Goal: Information Seeking & Learning: Find specific fact

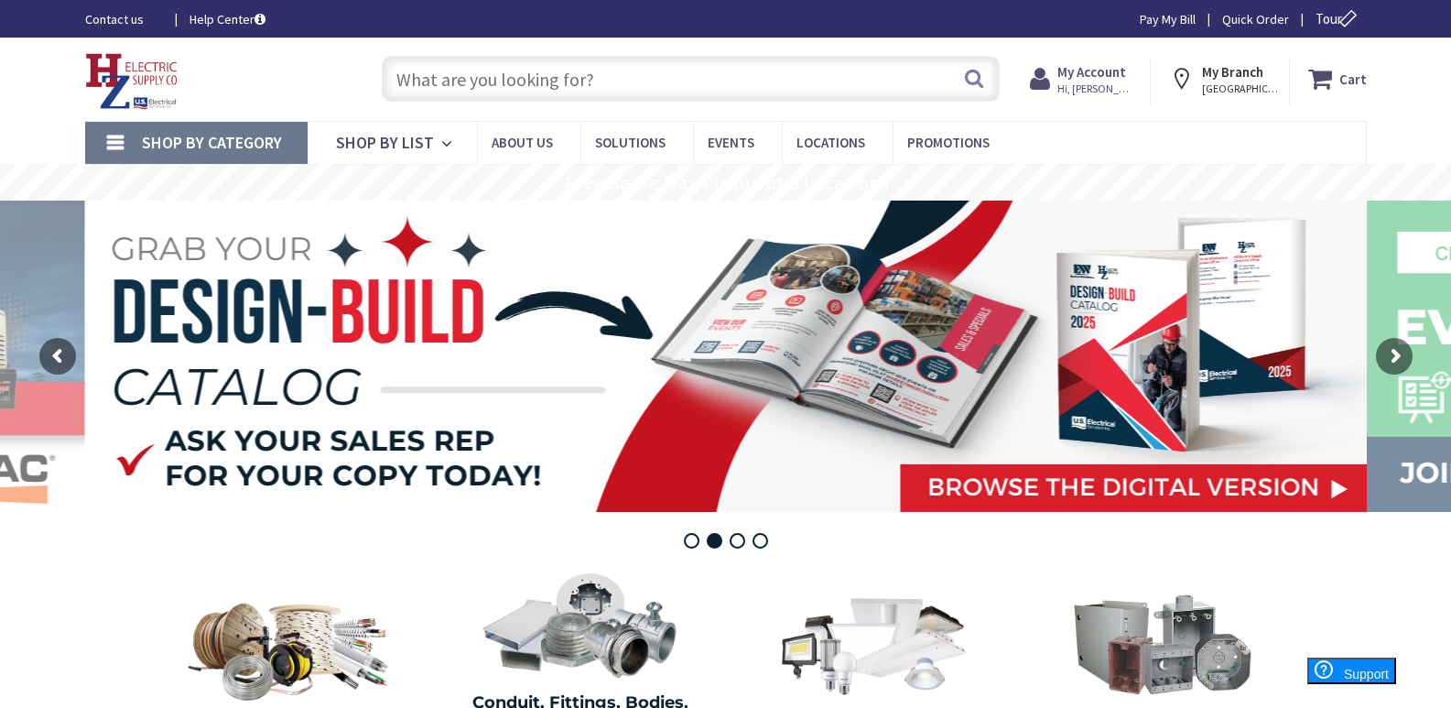
click at [485, 73] on input "text" at bounding box center [691, 79] width 618 height 46
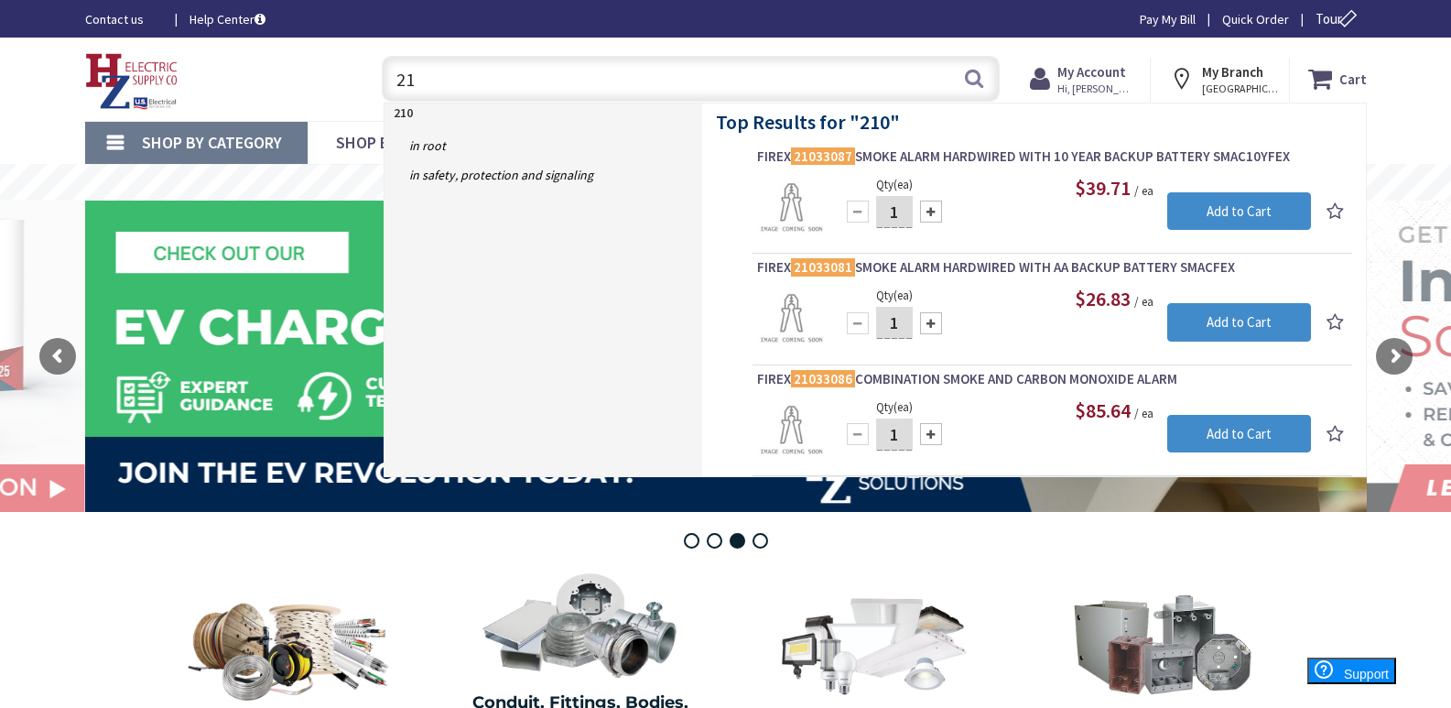
type input "2"
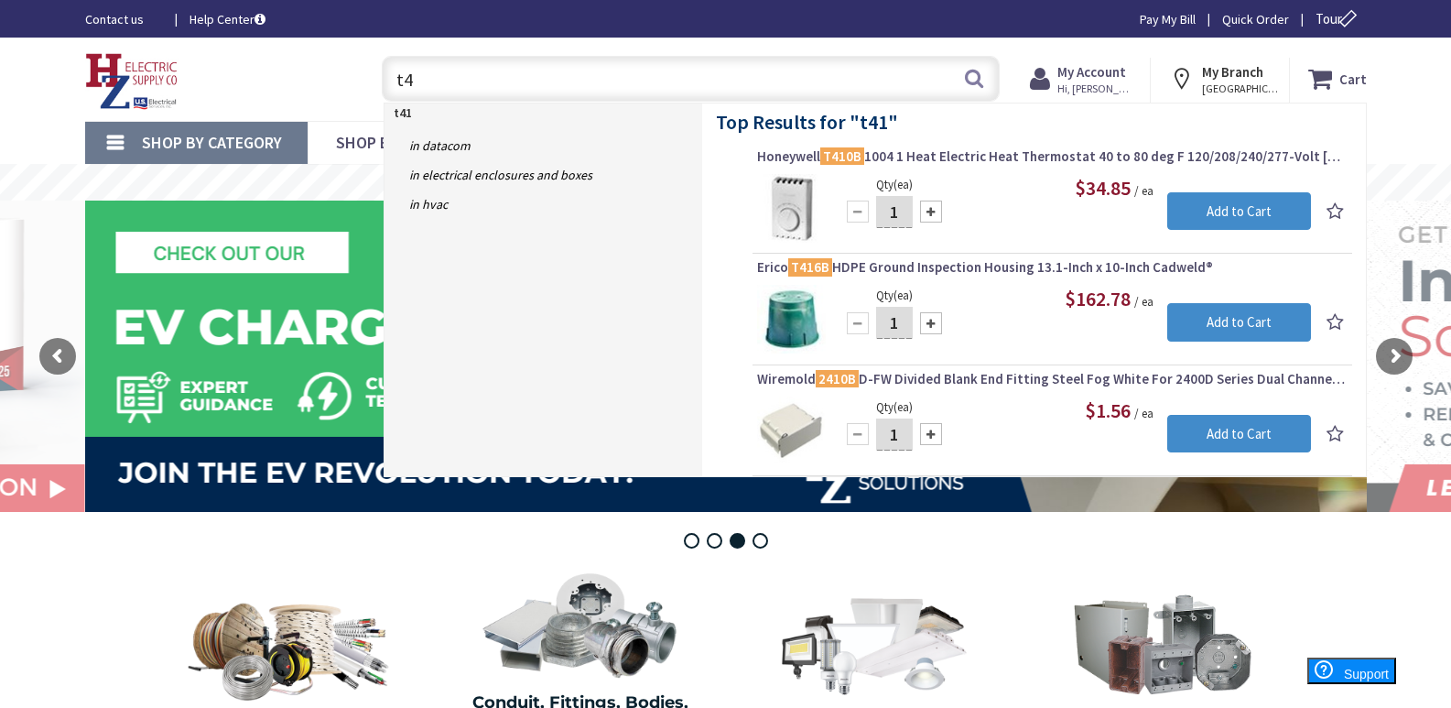
type input "t"
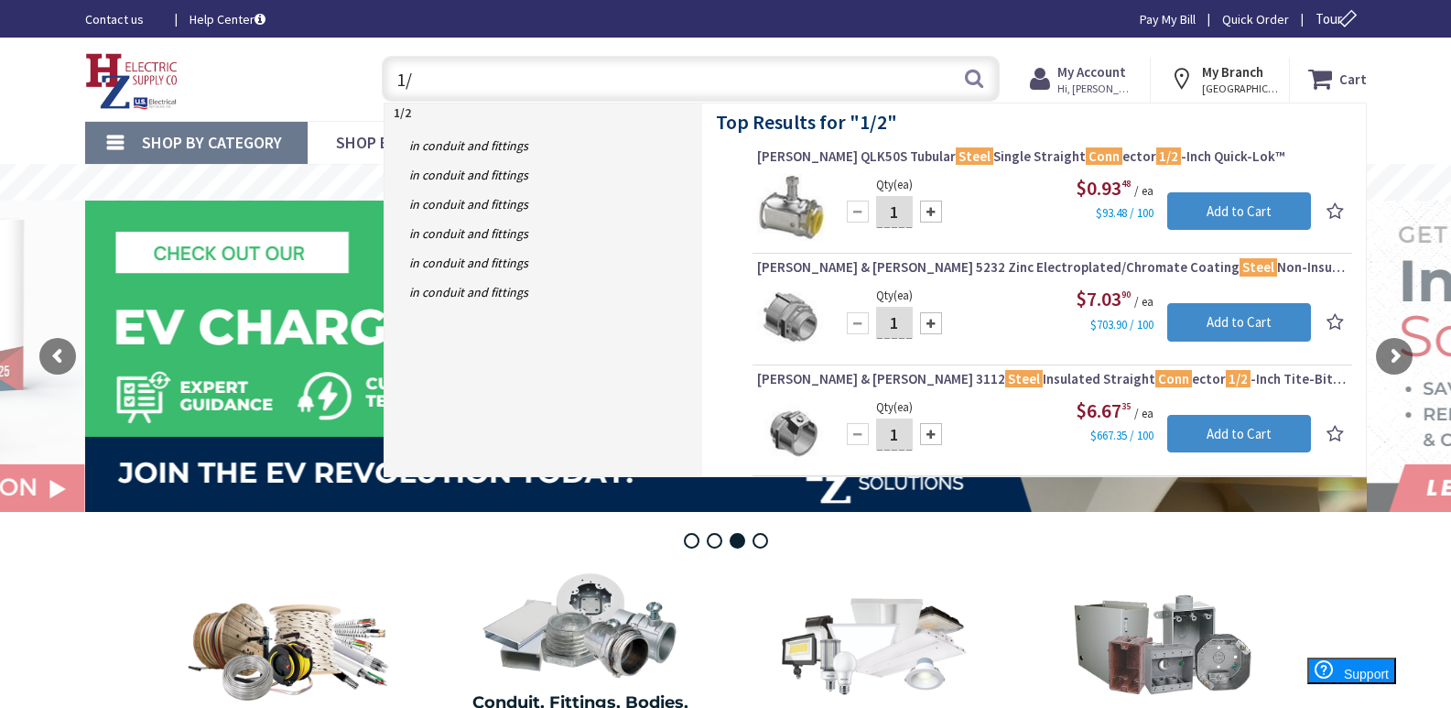
type input "1"
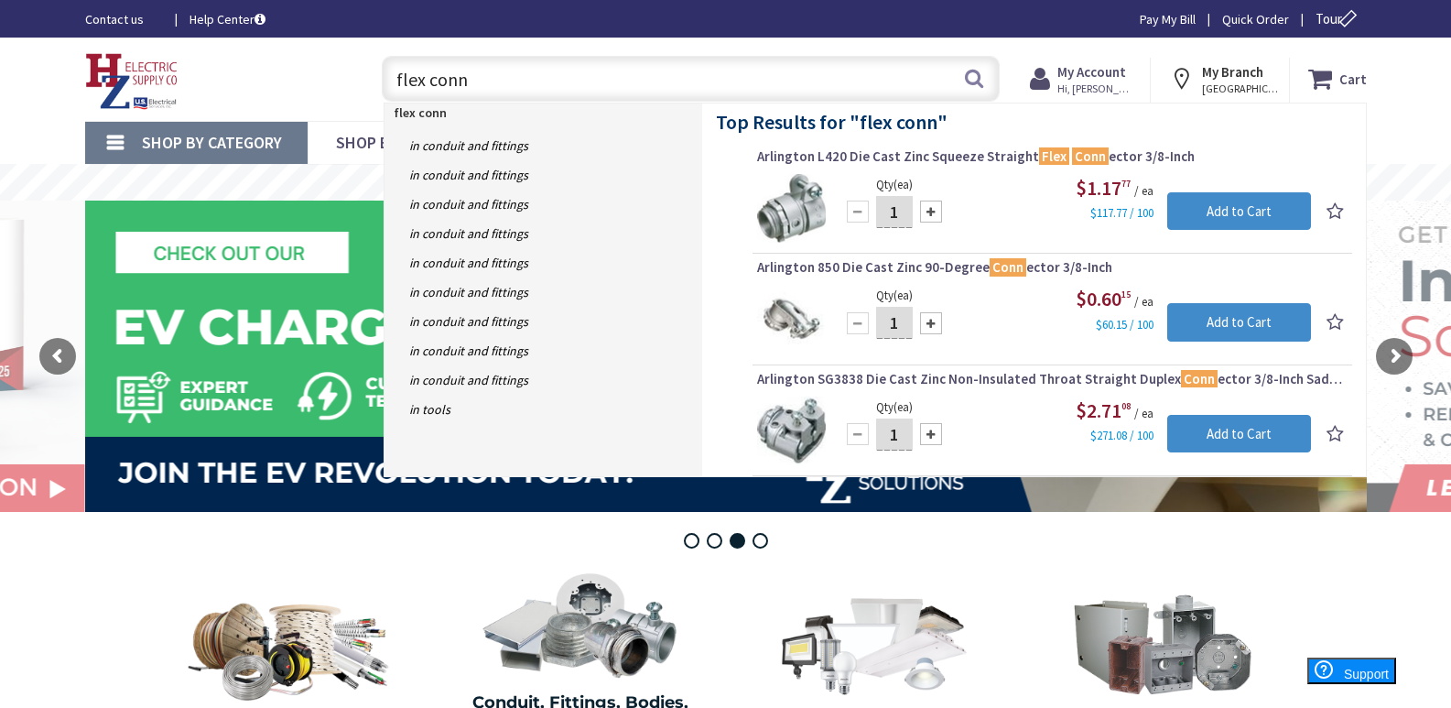
click at [483, 78] on input "flex conn" at bounding box center [691, 79] width 618 height 46
type input "f"
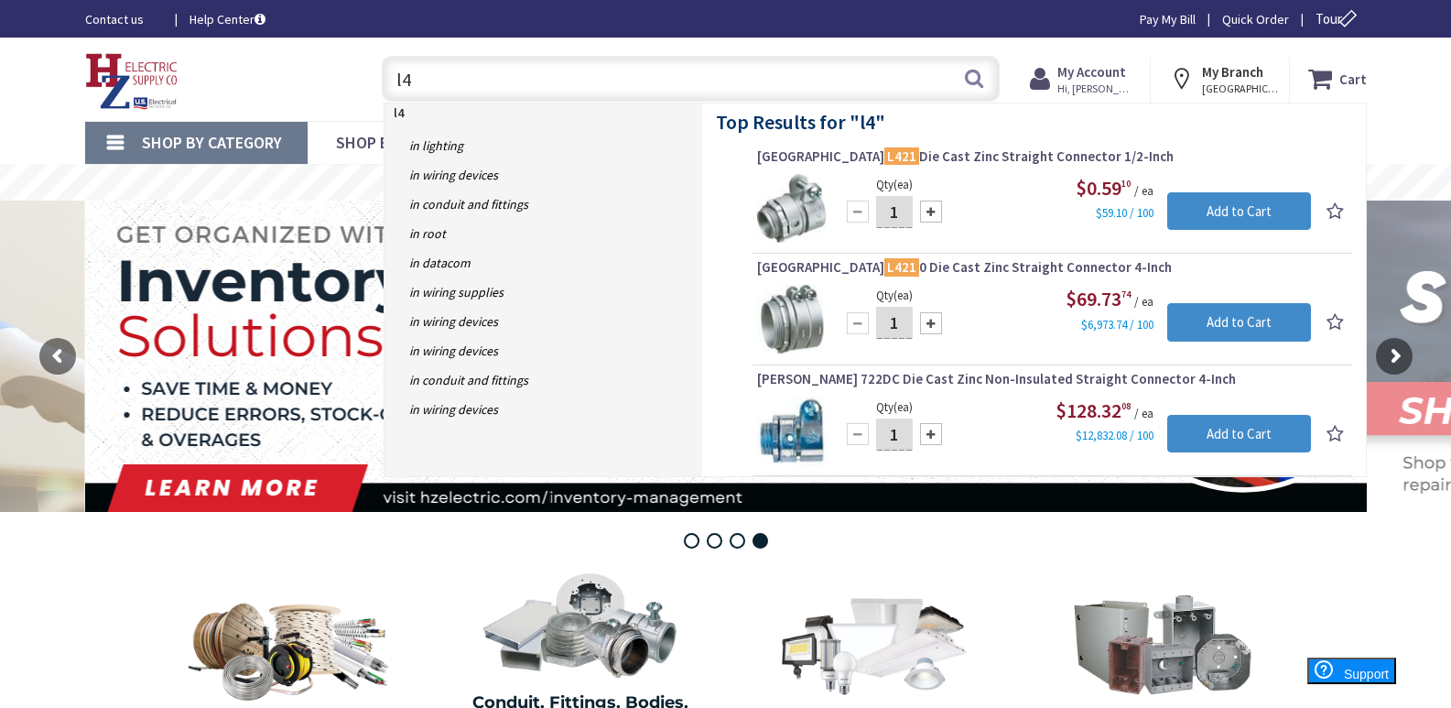
type input "l"
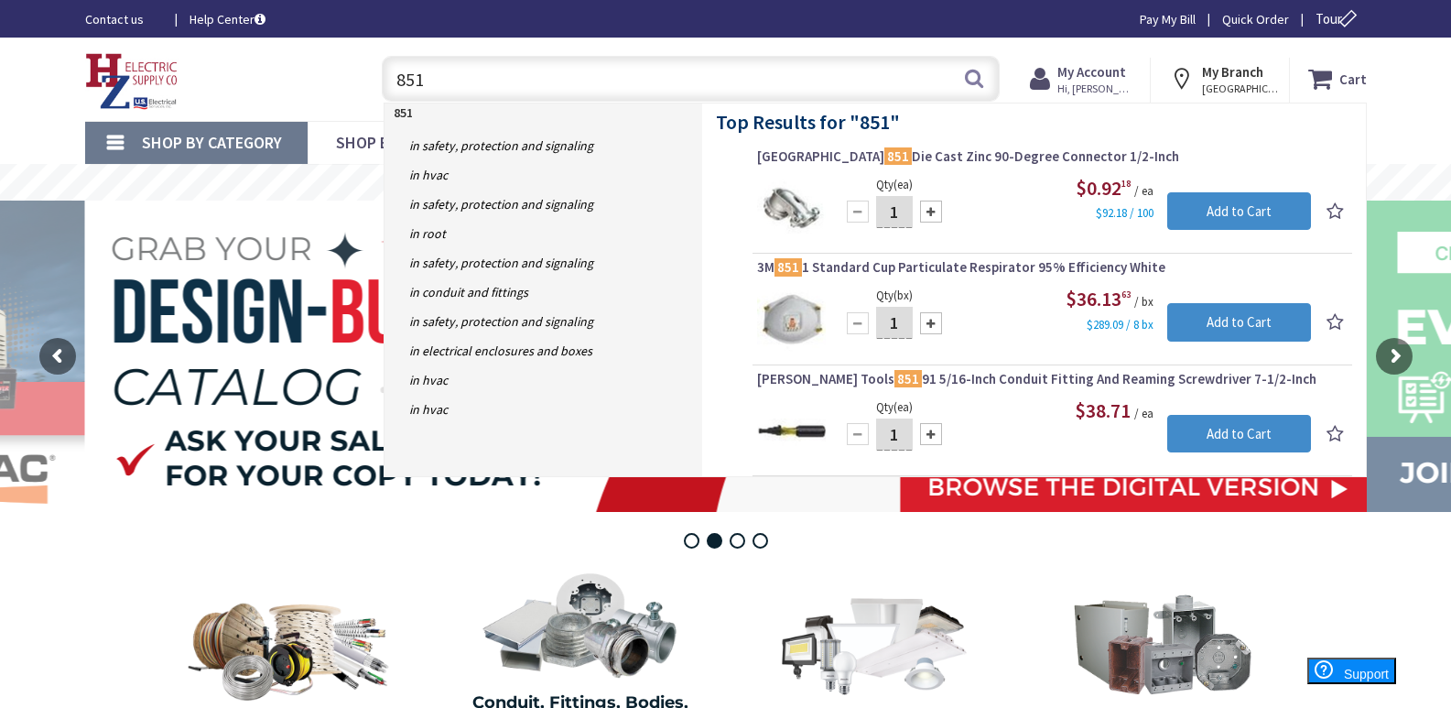
drag, startPoint x: 443, startPoint y: 80, endPoint x: 252, endPoint y: 66, distance: 191.8
click at [267, 78] on div "Toggle Nav 851 851 Search Cart My Cart Close You have no items in your shopping…" at bounding box center [725, 79] width 1309 height 61
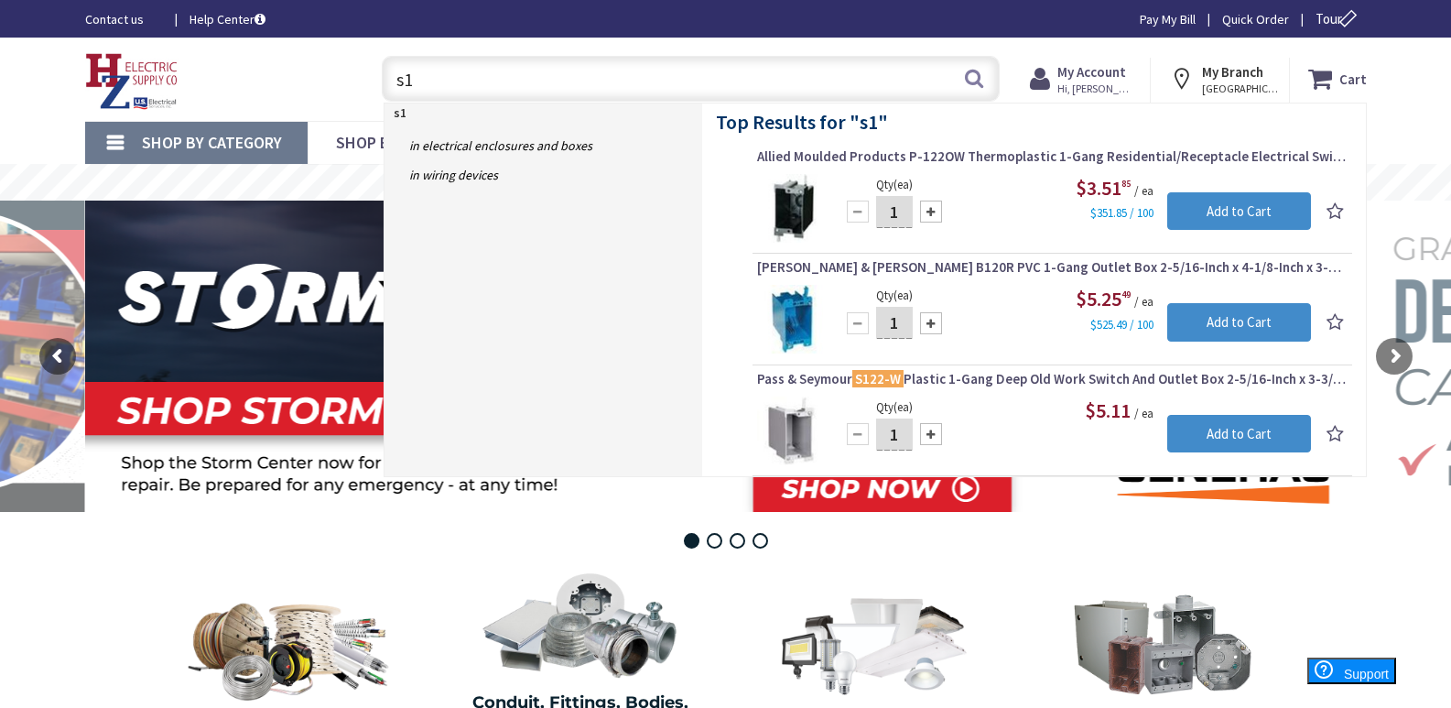
type input "s"
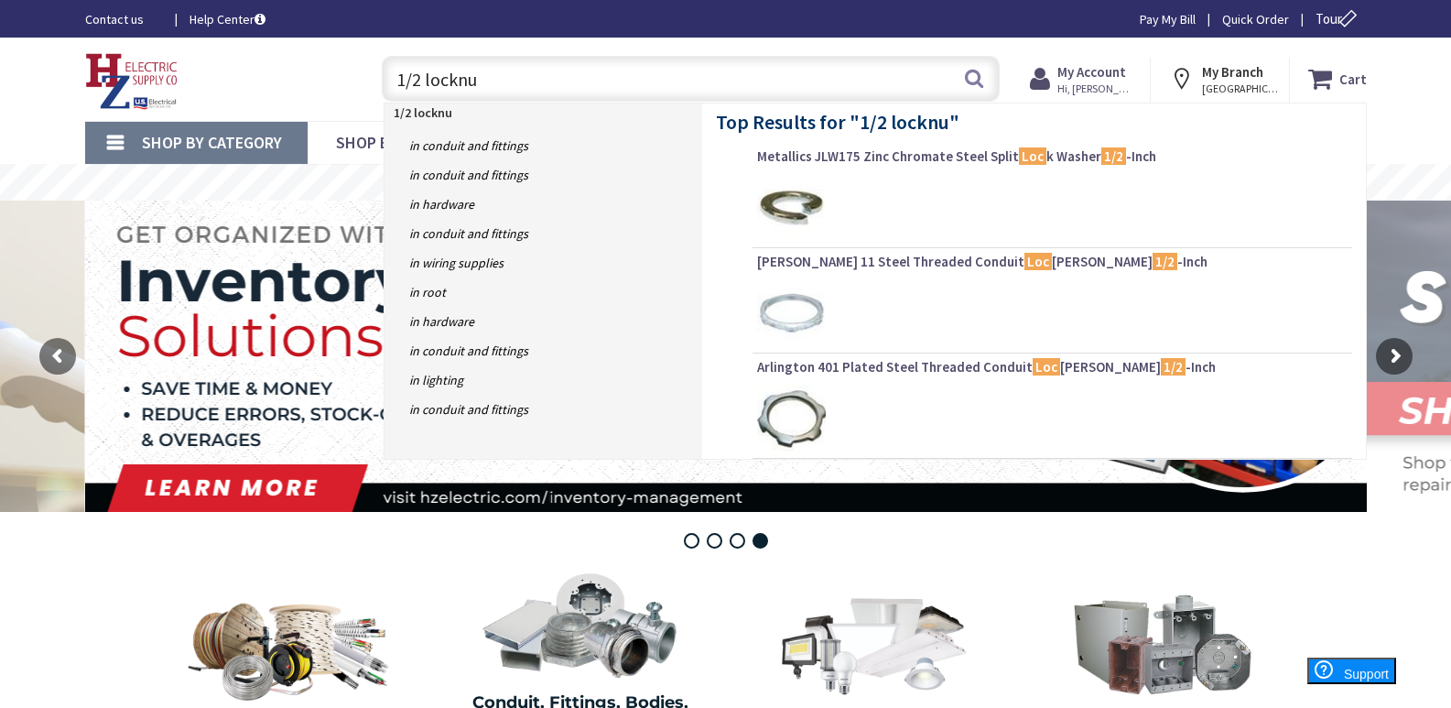
type input "1/2 locknut"
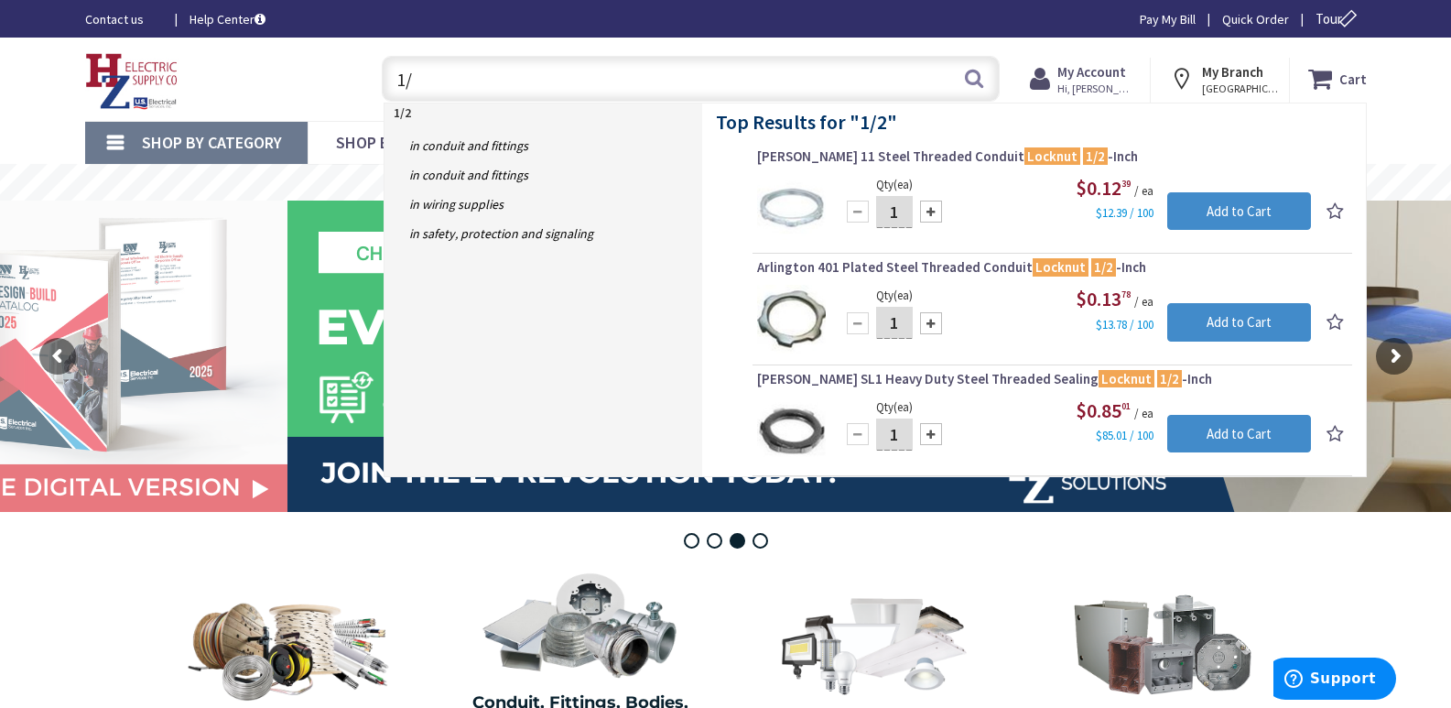
type input "1"
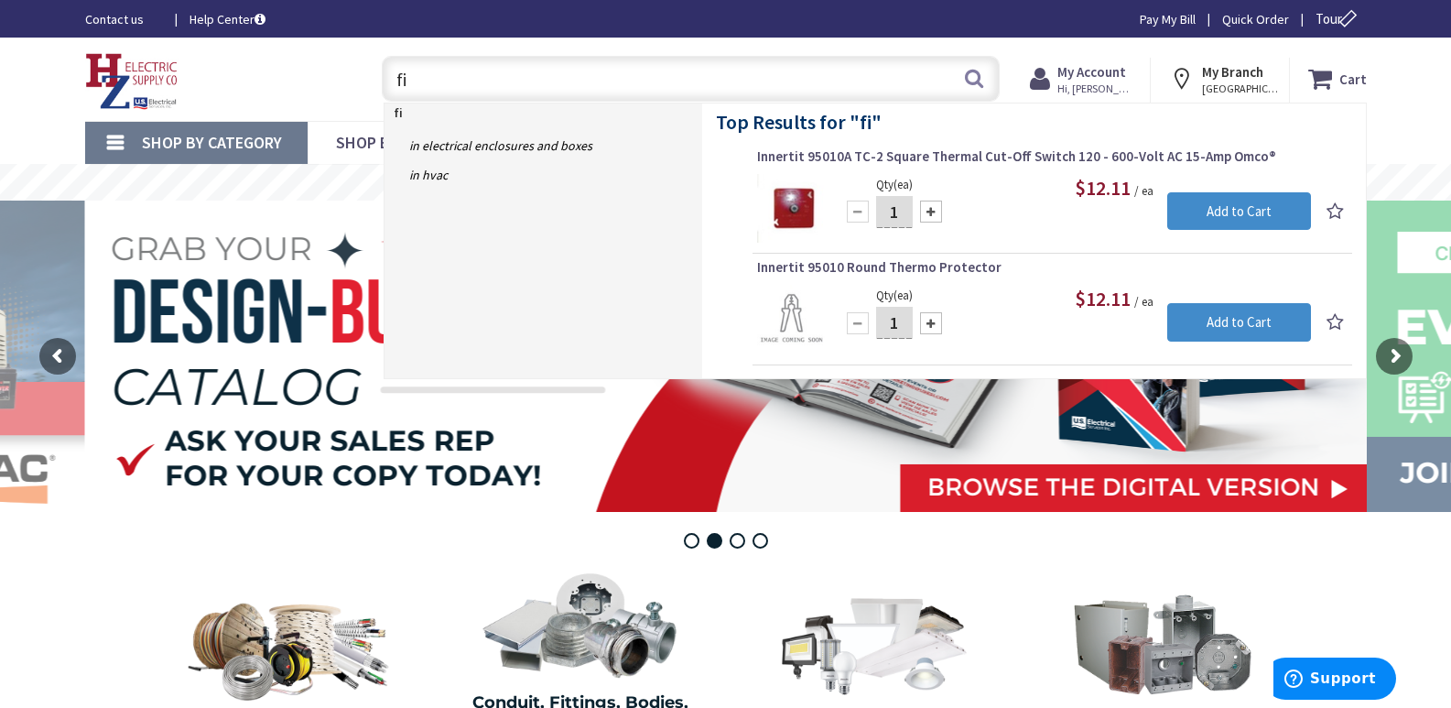
type input "f"
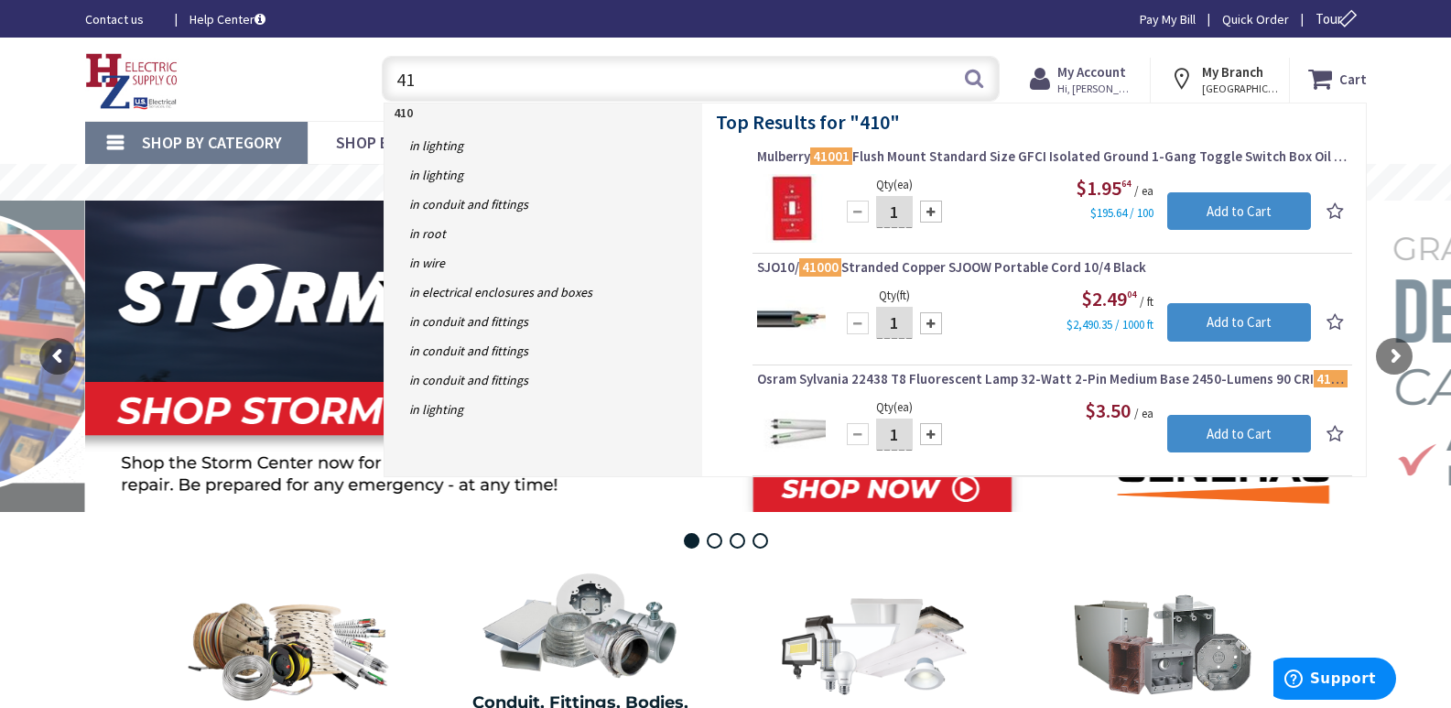
type input "4"
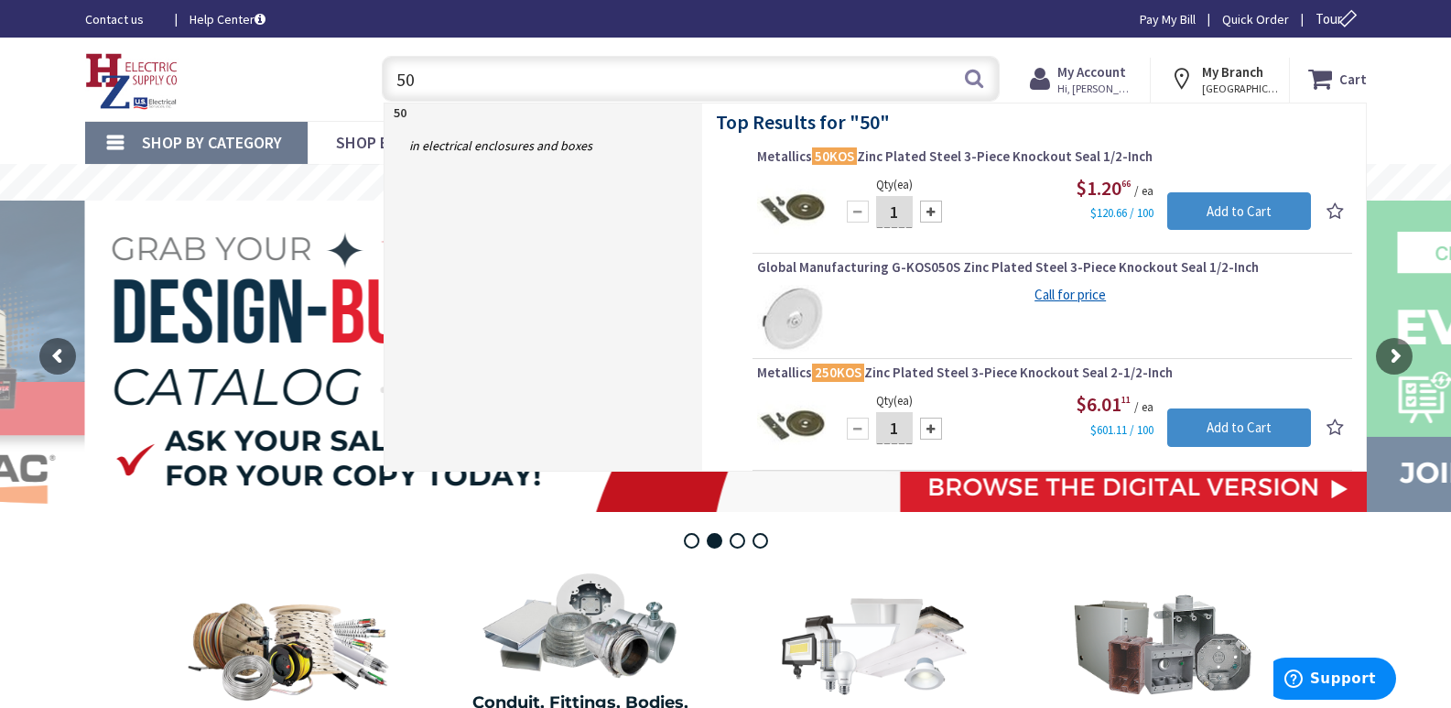
type input "5"
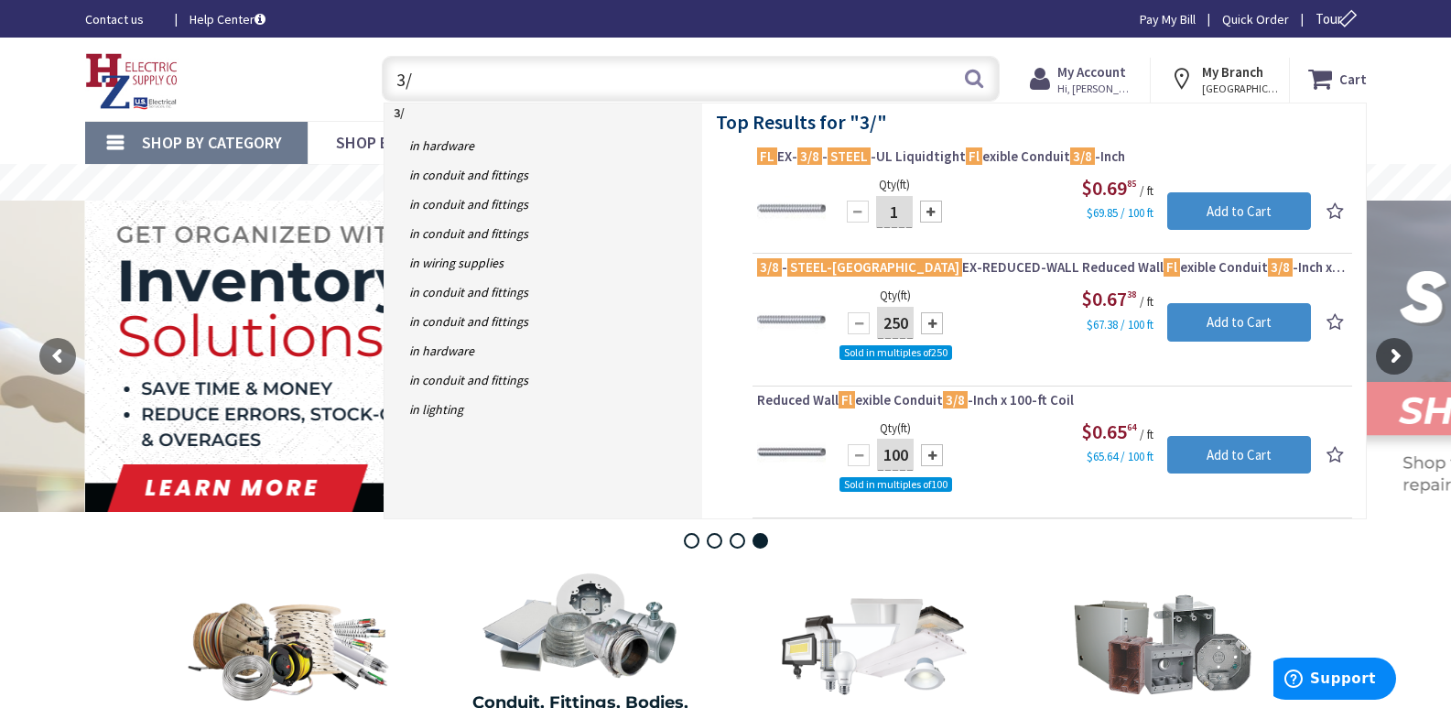
type input "3"
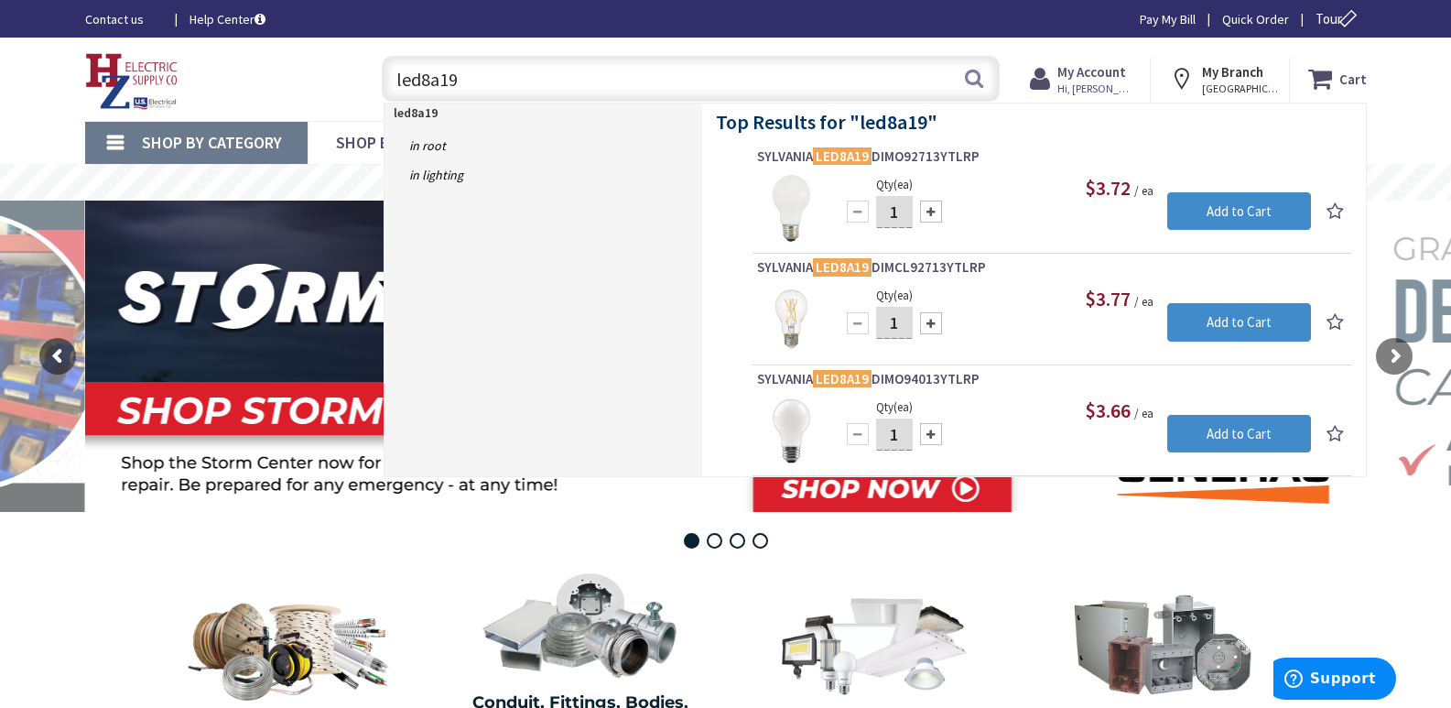
click at [431, 80] on input "led8a19" at bounding box center [691, 79] width 618 height 46
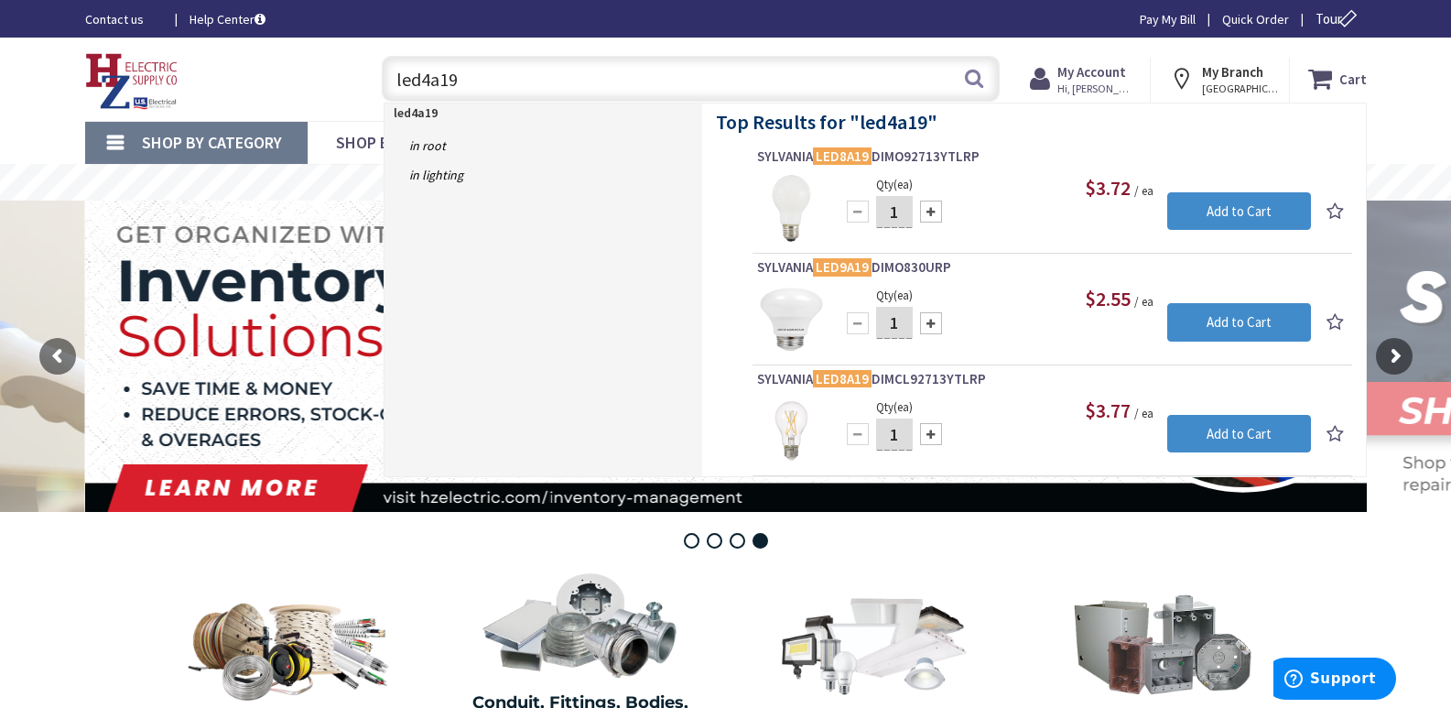
drag, startPoint x: 462, startPoint y: 76, endPoint x: 239, endPoint y: 118, distance: 227.3
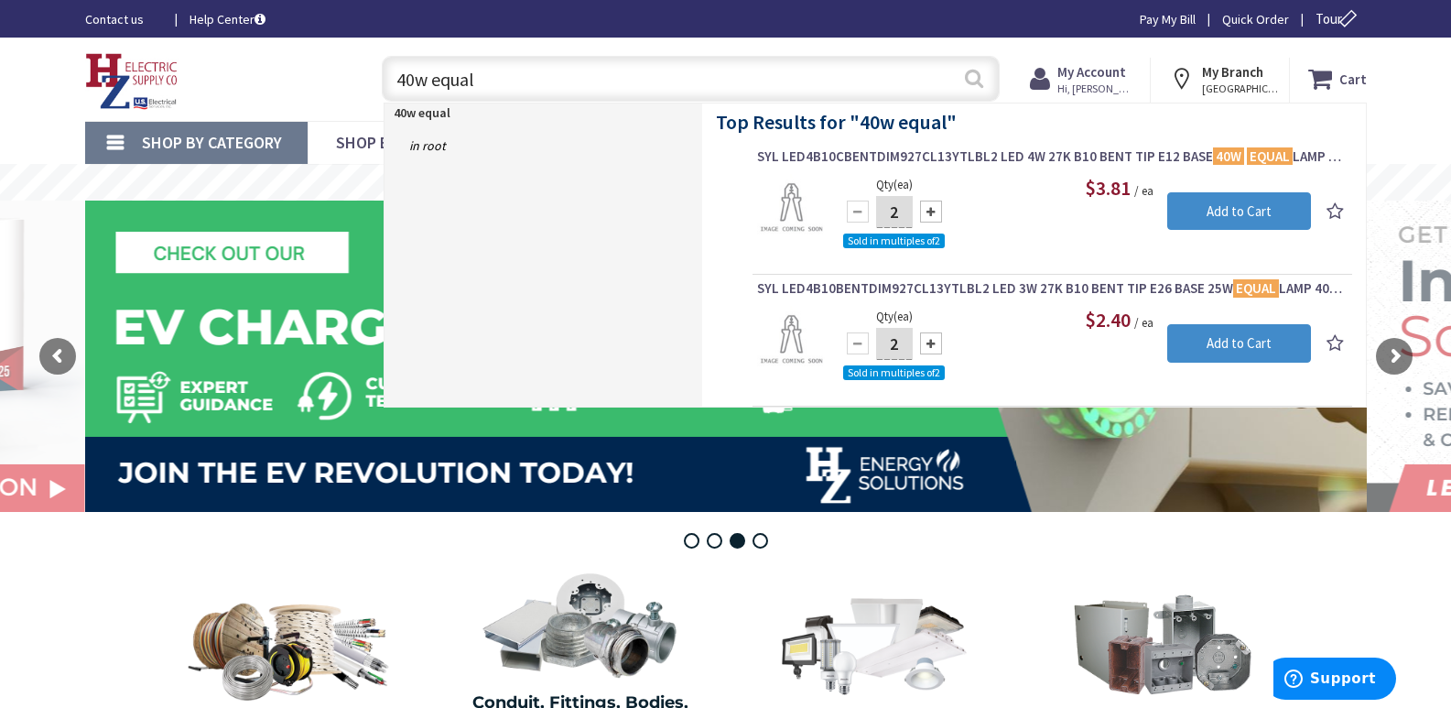
type input "40w equal"
click at [972, 78] on button "Search" at bounding box center [974, 78] width 24 height 41
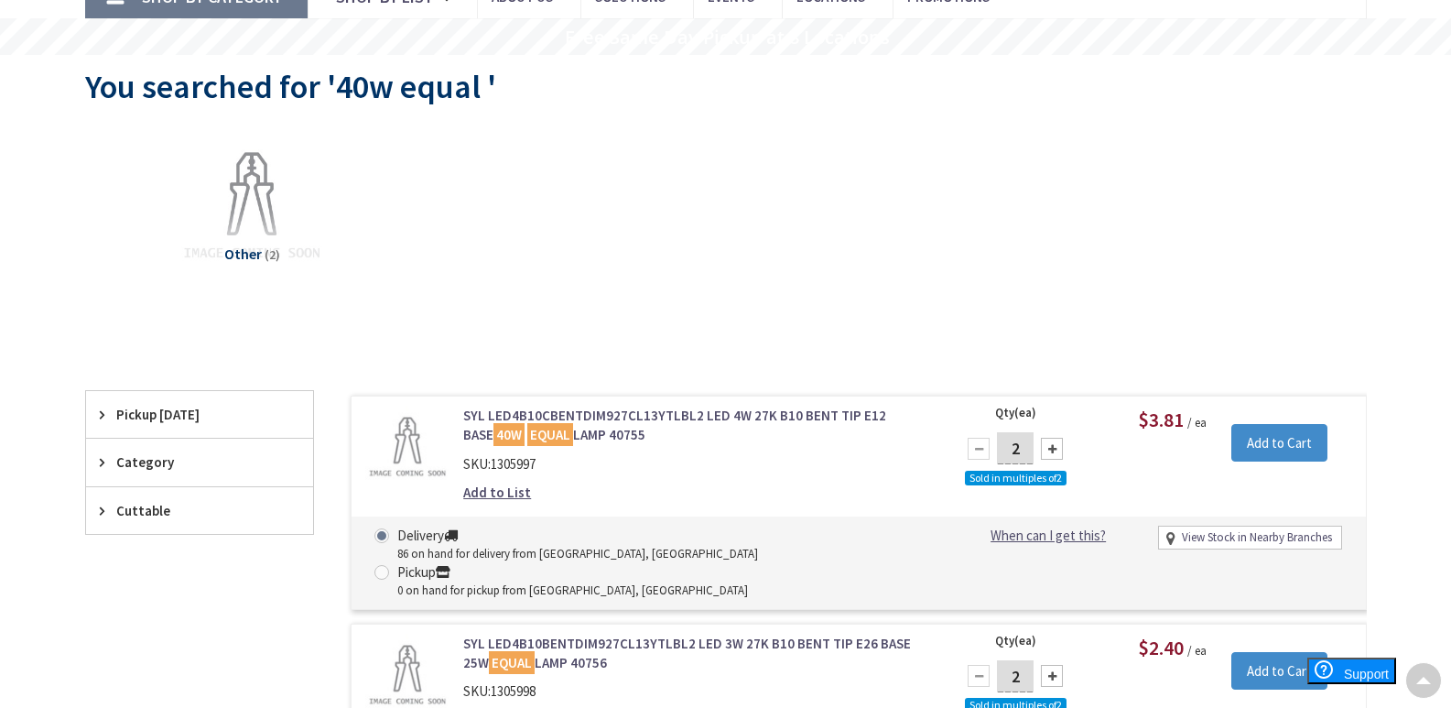
scroll to position [132, 0]
